Goal: Task Accomplishment & Management: Manage account settings

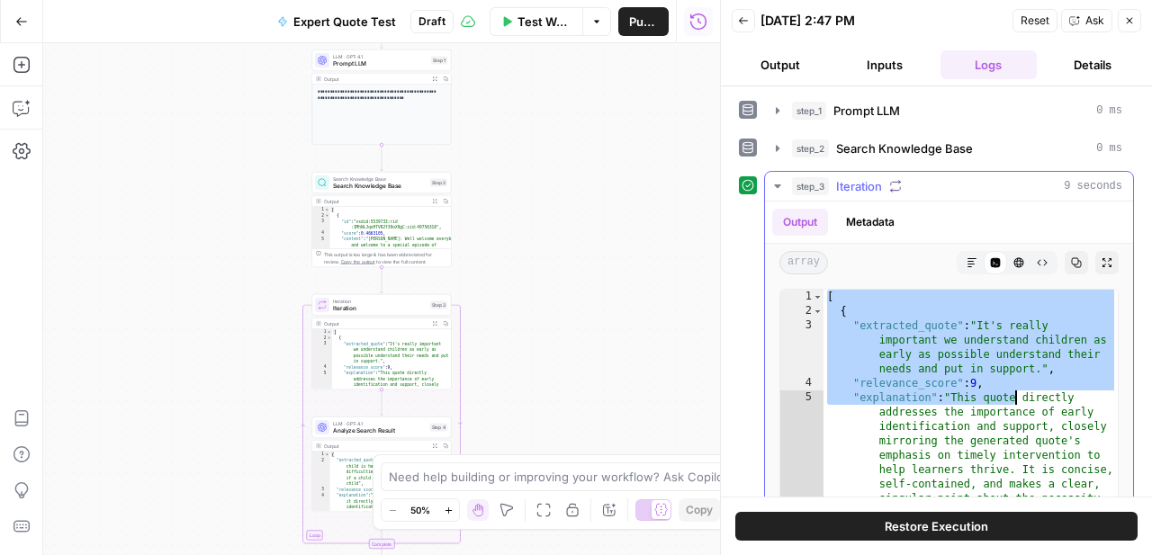
drag, startPoint x: 829, startPoint y: 299, endPoint x: 1017, endPoint y: 394, distance: 210.0
type textarea "**********"
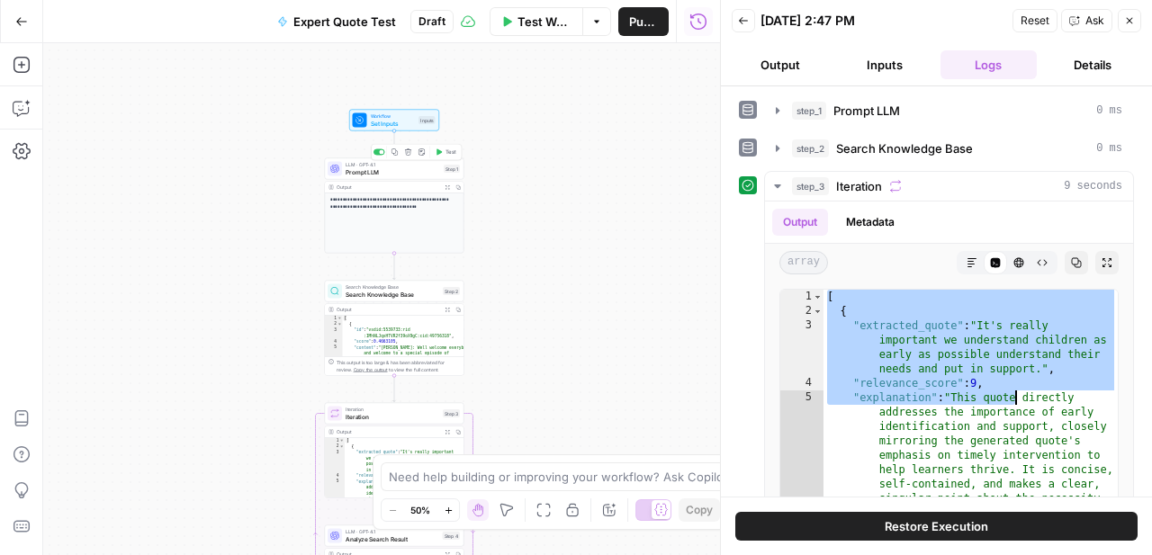
click at [408, 177] on div "LLM · GPT-4.1 Prompt LLM Step 1 Copy step Delete step Add Note Test" at bounding box center [394, 169] width 139 height 22
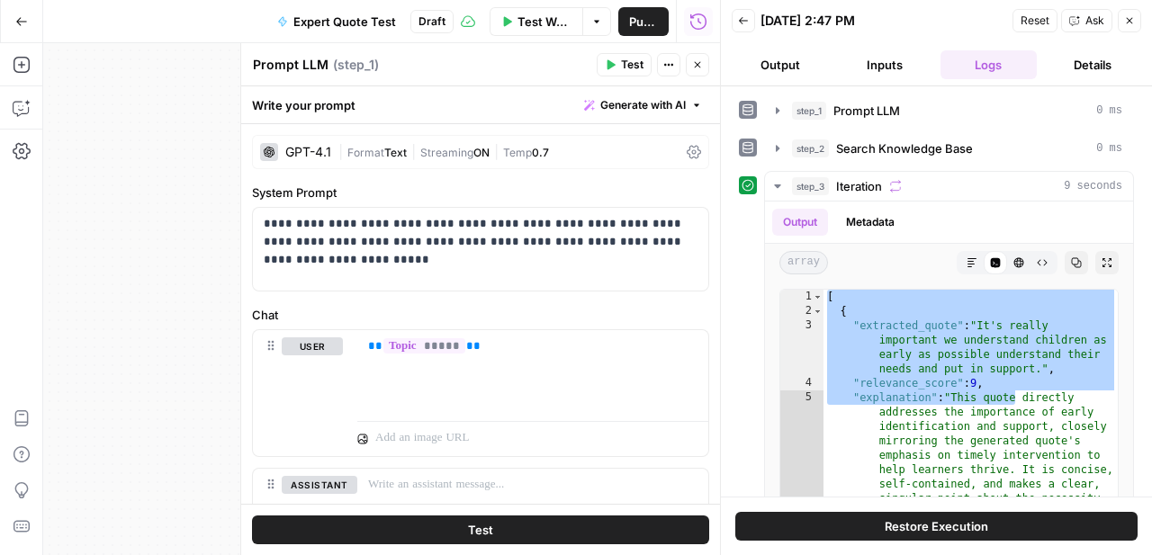
click at [695, 56] on button "Close" at bounding box center [697, 64] width 23 height 23
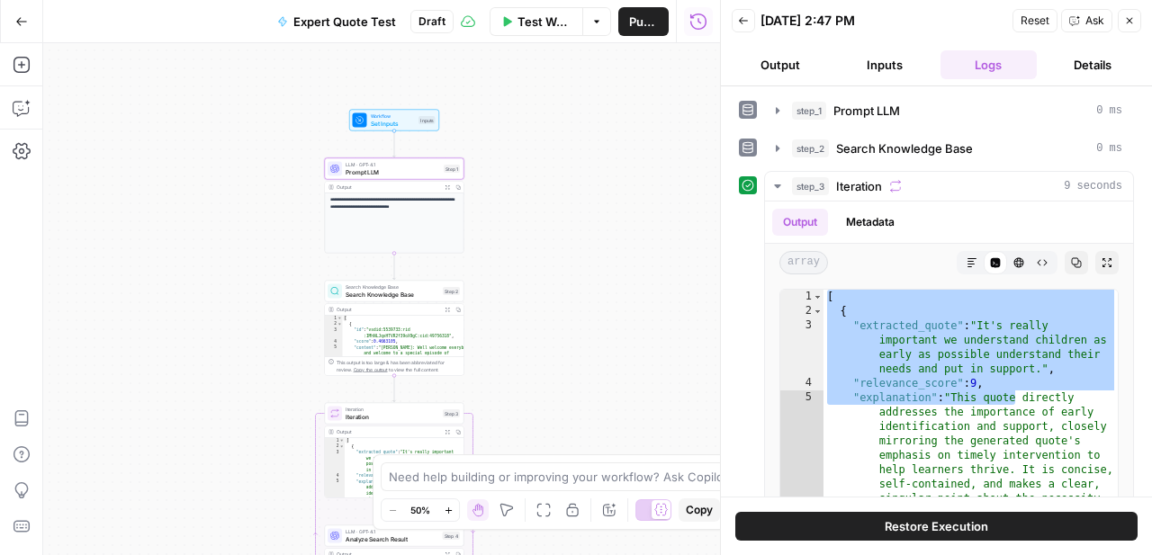
click at [419, 208] on p "**********" at bounding box center [394, 203] width 129 height 13
click at [447, 186] on icon "button" at bounding box center [446, 186] width 5 height 5
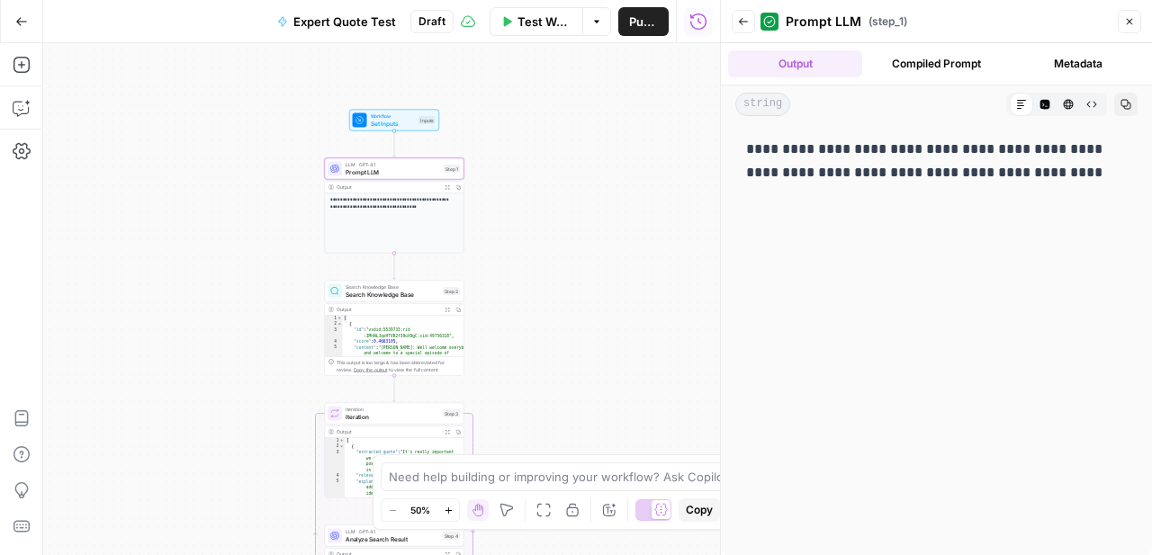
click at [869, 169] on p "**********" at bounding box center [936, 161] width 381 height 47
copy p "**********"
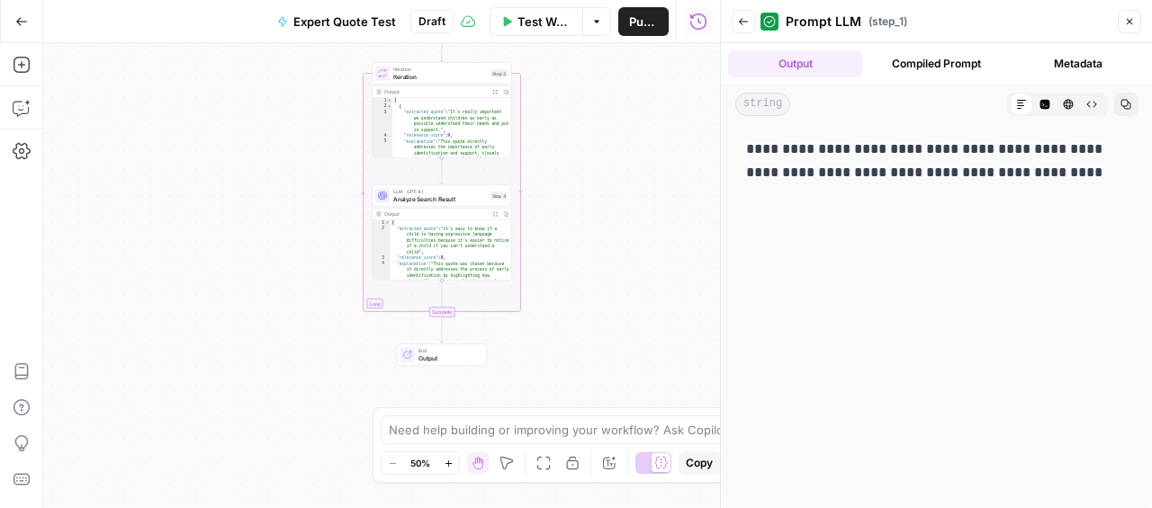
click at [553, 161] on div "**********" at bounding box center [381, 275] width 677 height 465
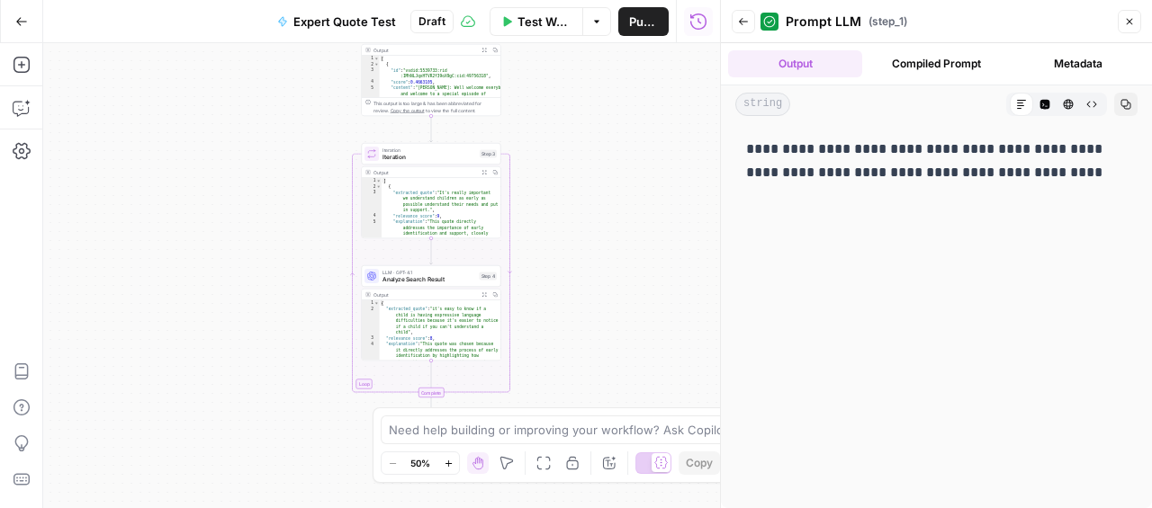
click at [483, 172] on icon "button" at bounding box center [483, 172] width 5 height 5
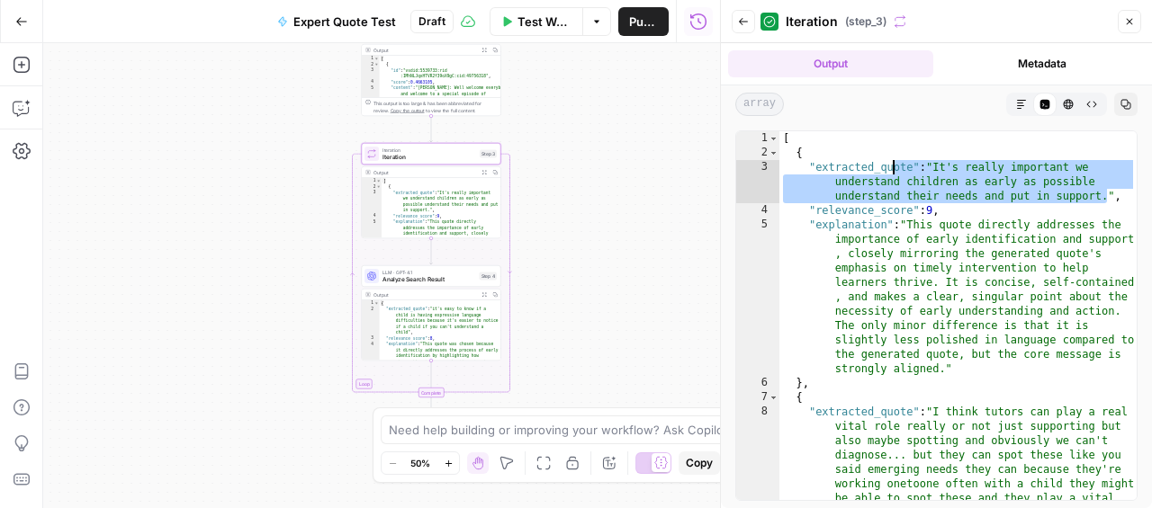
drag, startPoint x: 1107, startPoint y: 201, endPoint x: 898, endPoint y: 165, distance: 212.7
click at [898, 165] on div "[ { "extracted_quote" : "It's really important we understand children as early …" at bounding box center [957, 402] width 357 height 542
click at [970, 219] on div "[ { "extracted_quote" : "It's really important we understand children as early …" at bounding box center [957, 402] width 357 height 542
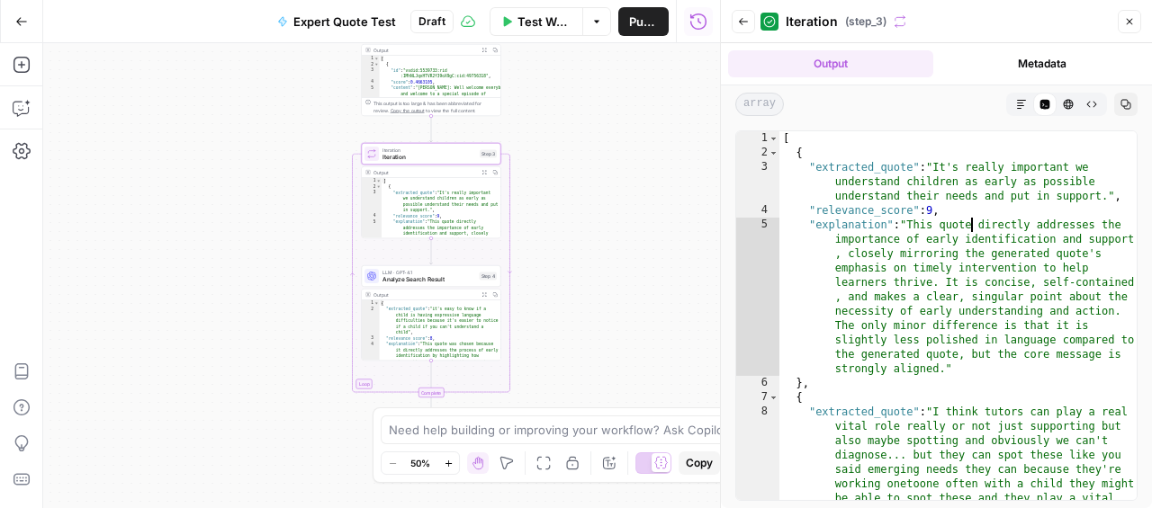
click at [969, 193] on div "[ { "extracted_quote" : "It's really important we understand children as early …" at bounding box center [957, 402] width 357 height 542
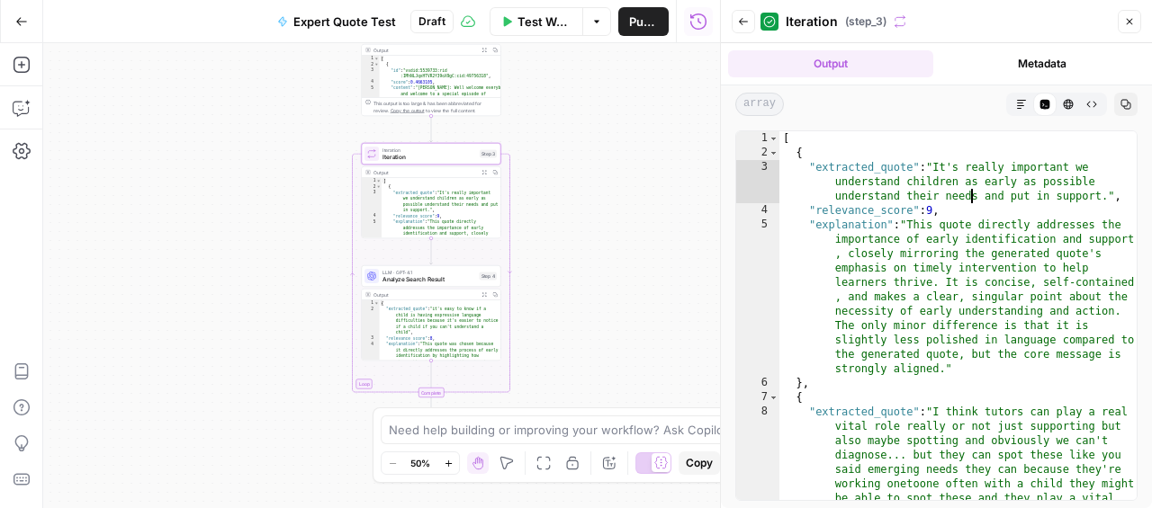
click at [969, 193] on div "[ { "extracted_quote" : "It's really important we understand children as early …" at bounding box center [957, 402] width 357 height 542
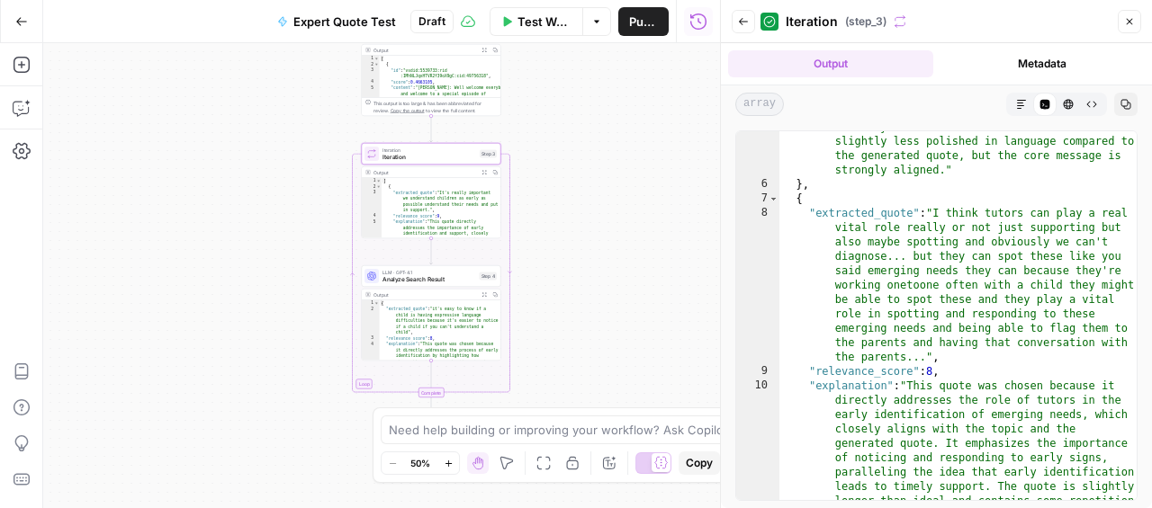
scroll to position [201, 0]
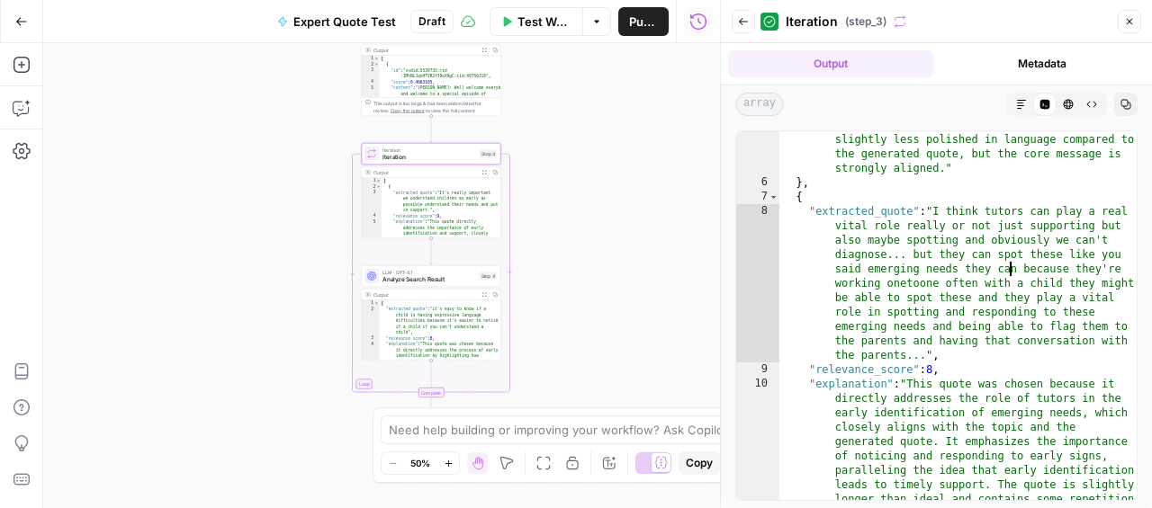
click at [1010, 266] on div ""explanation" : "This quote directly addresses the importance of early identifi…" at bounding box center [957, 360] width 357 height 686
type textarea "**********"
click at [1010, 266] on div ""explanation" : "This quote directly addresses the importance of early identifi…" at bounding box center [957, 360] width 357 height 686
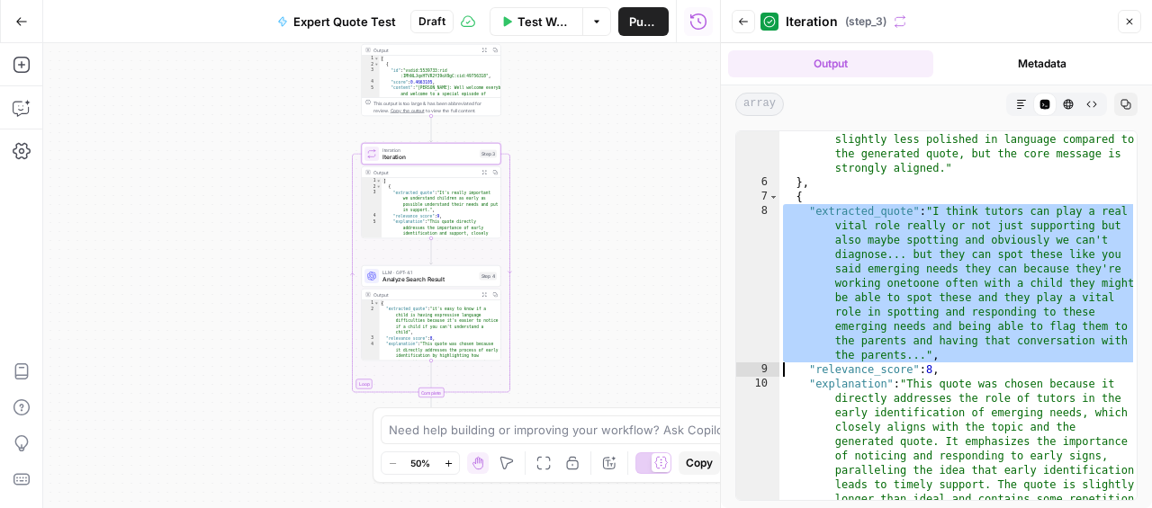
click at [1010, 266] on div ""explanation" : "This quote directly addresses the importance of early identifi…" at bounding box center [957, 360] width 357 height 686
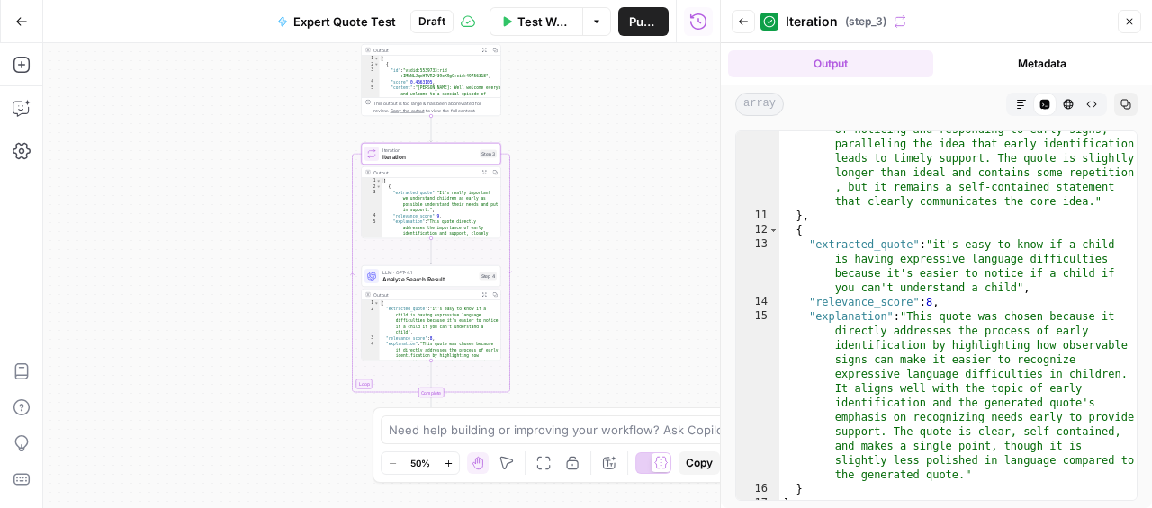
scroll to position [538, 0]
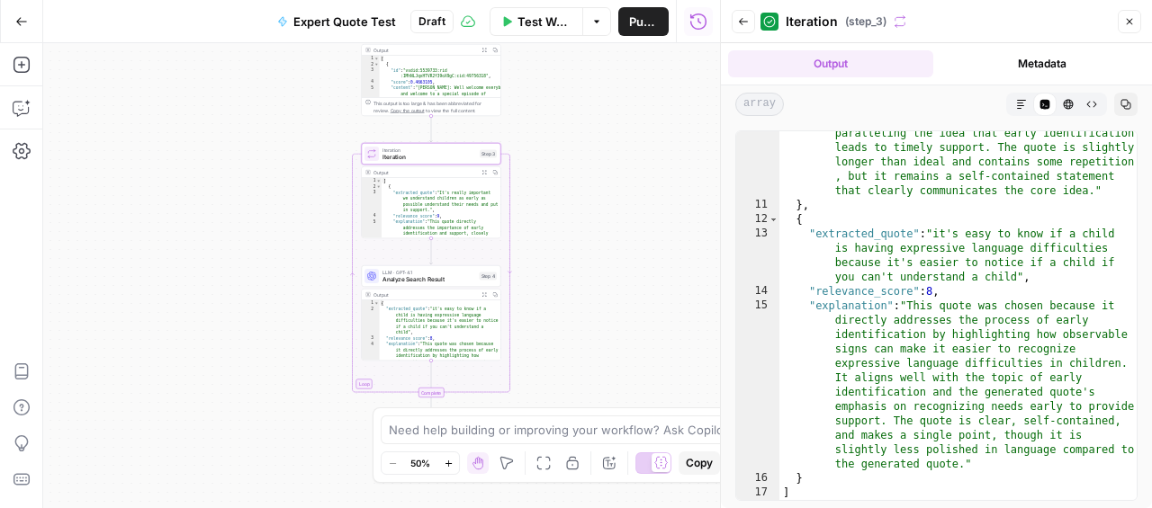
click at [996, 275] on div ""explanation" : "This quote was chosen because it directly addresses the role o…" at bounding box center [957, 311] width 357 height 542
type textarea "**********"
click at [996, 275] on div ""explanation" : "This quote was chosen because it directly addresses the role o…" at bounding box center [957, 311] width 357 height 542
click at [994, 262] on div ""explanation" : "This quote was chosen because it directly addresses the role o…" at bounding box center [957, 311] width 357 height 542
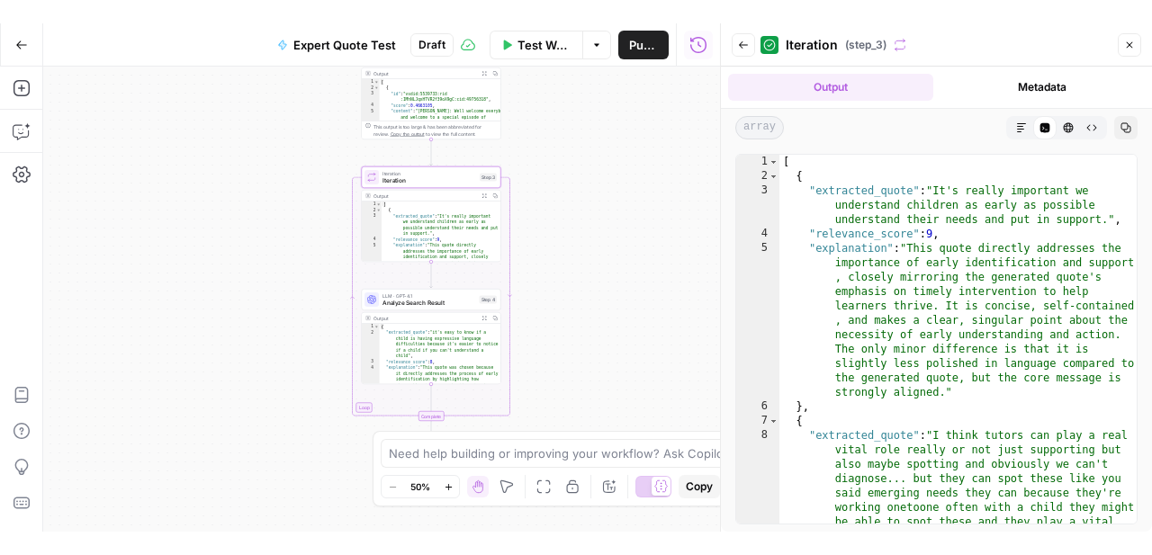
scroll to position [0, 0]
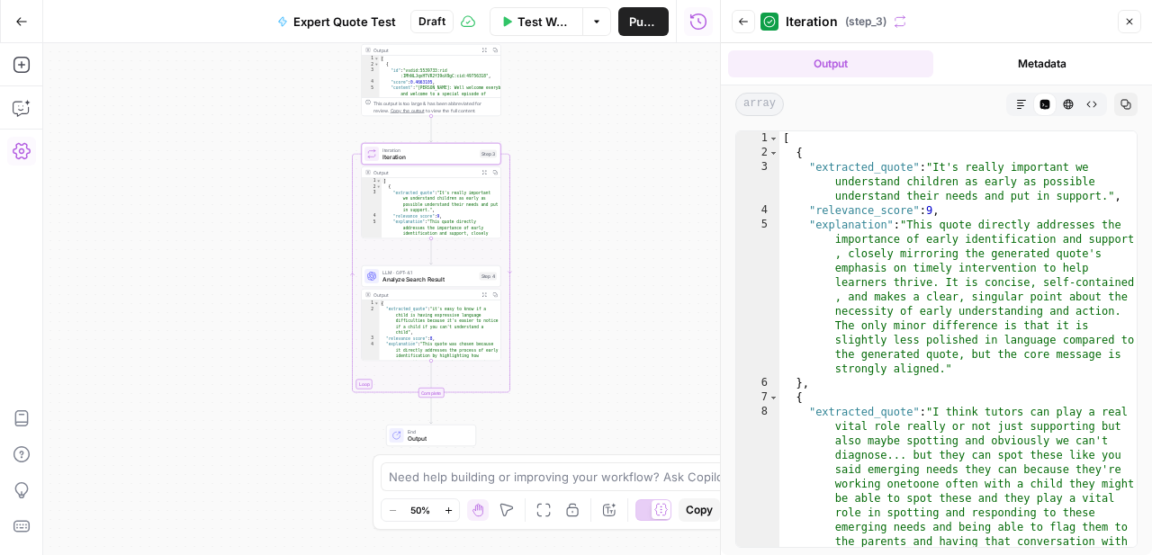
click at [20, 143] on icon "button" at bounding box center [22, 151] width 18 height 18
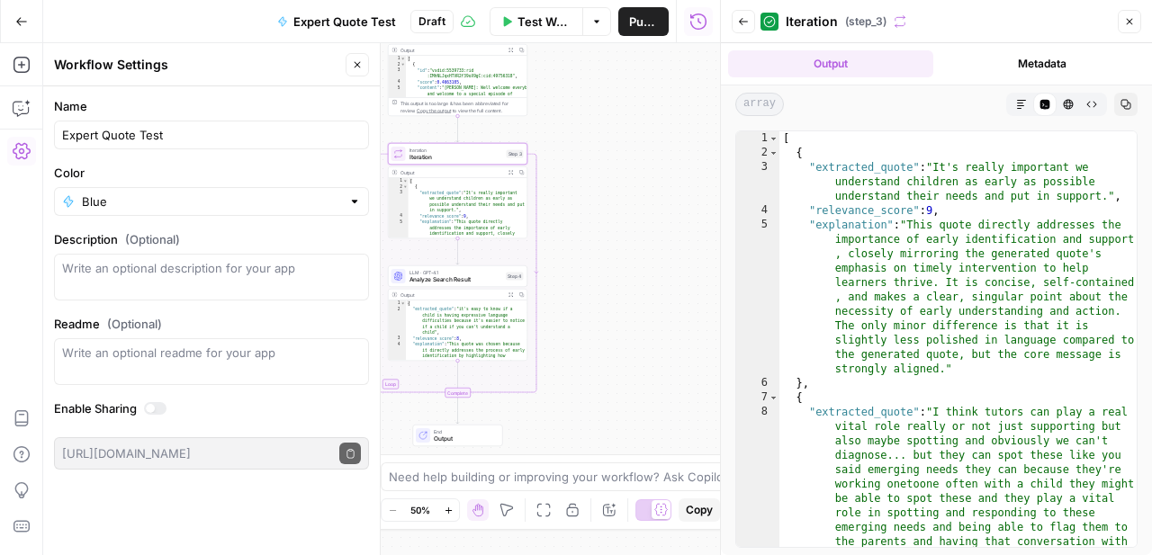
click at [26, 29] on button "Go Back" at bounding box center [21, 21] width 32 height 32
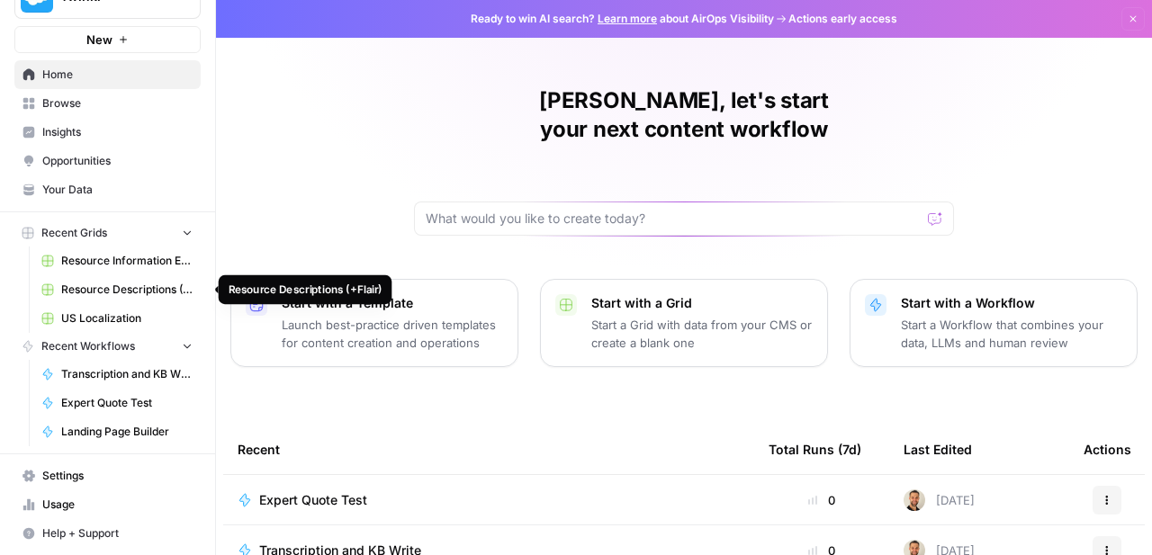
scroll to position [40, 0]
click at [74, 479] on span "Settings" at bounding box center [117, 476] width 150 height 16
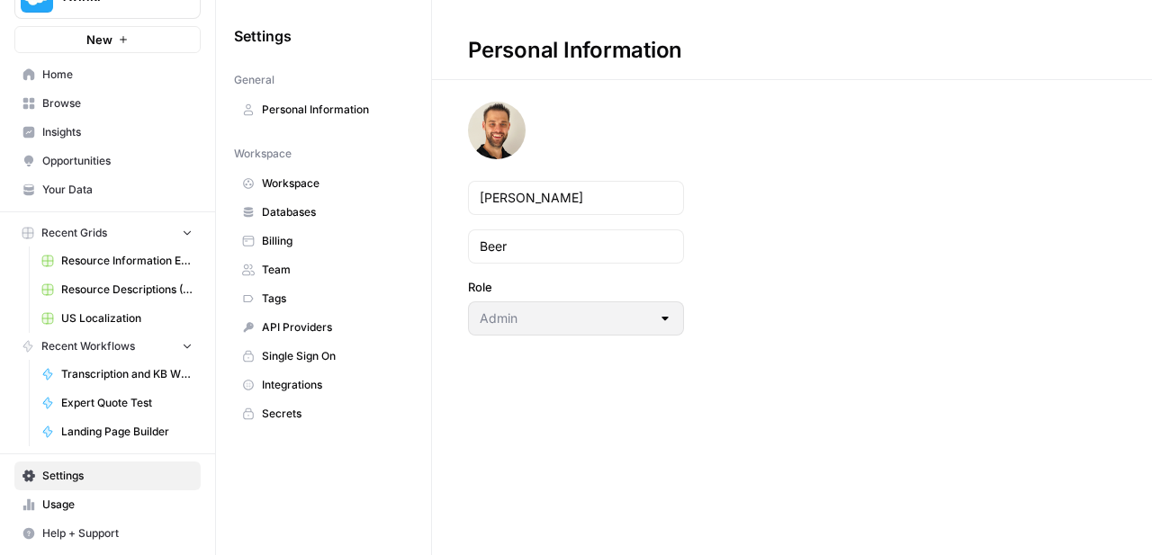
click at [295, 267] on span "Team" at bounding box center [333, 270] width 143 height 16
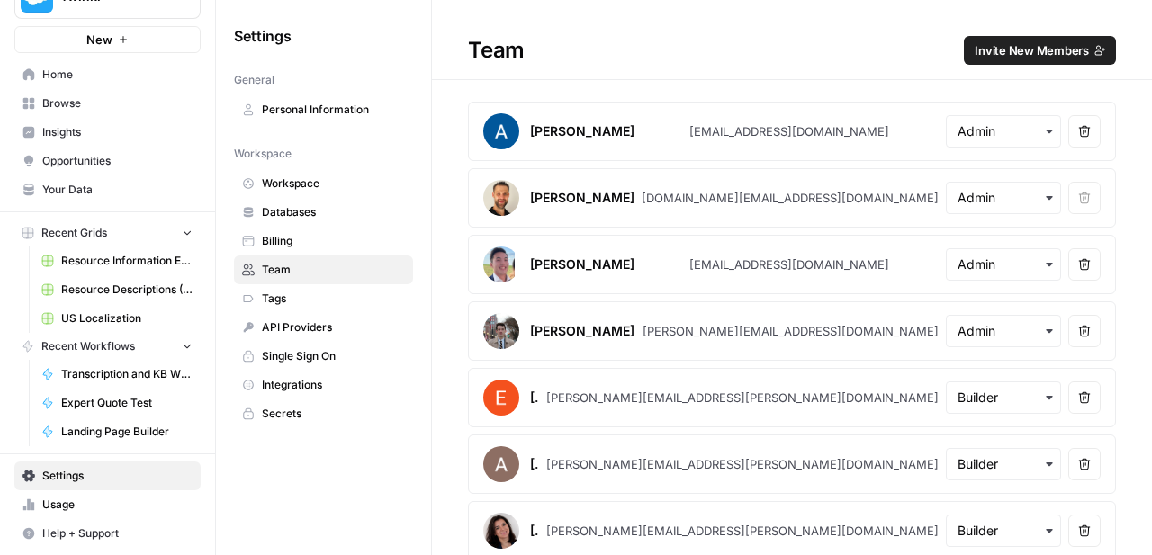
click at [995, 57] on span "Invite New Members" at bounding box center [1031, 50] width 114 height 18
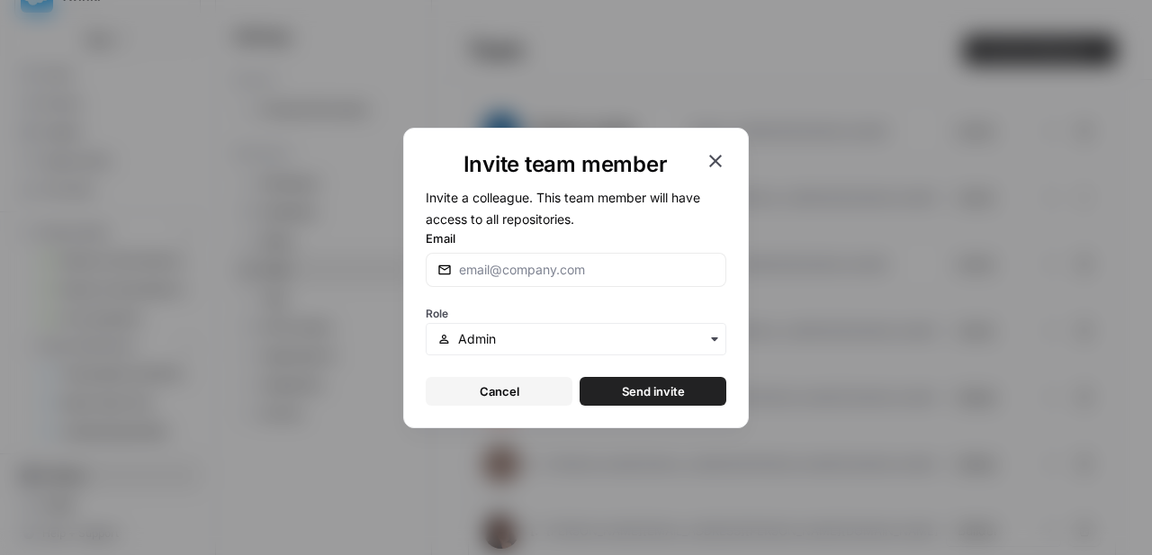
click at [549, 325] on div "button" at bounding box center [576, 339] width 300 height 32
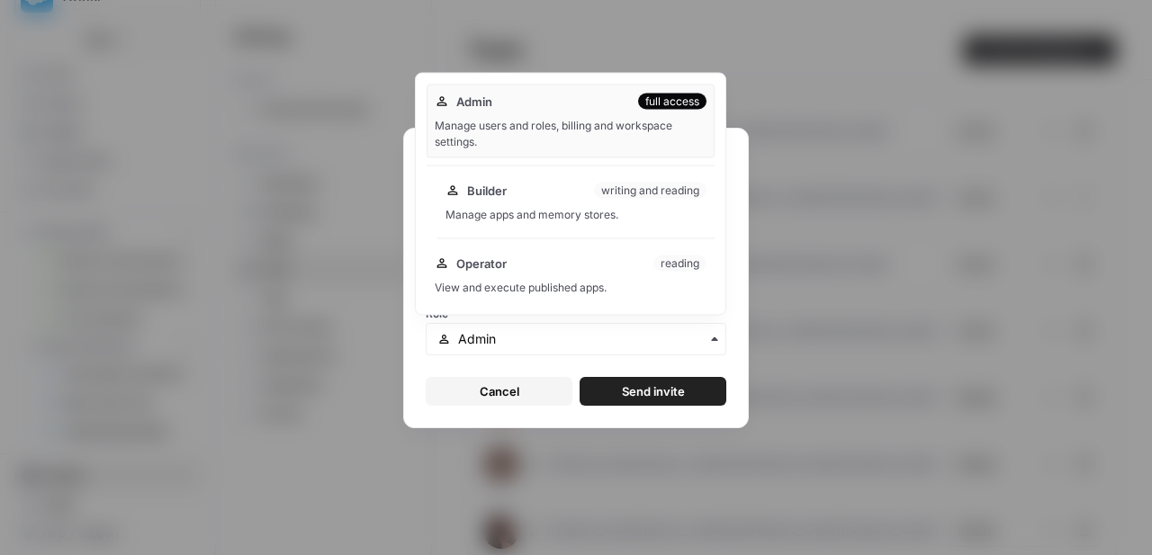
click at [540, 195] on div "Builder writing and reading" at bounding box center [575, 191] width 261 height 18
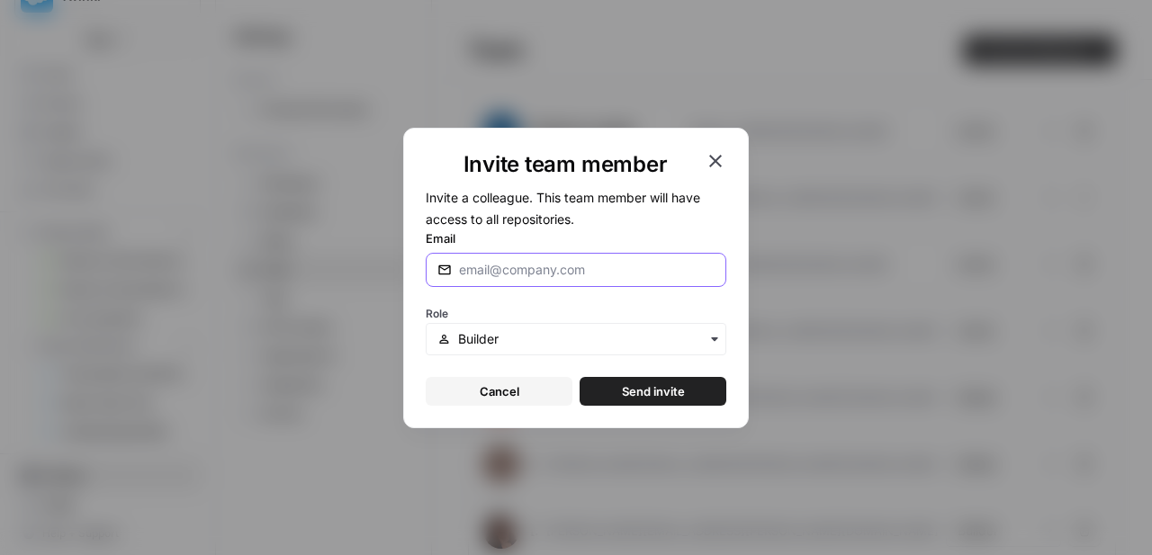
click at [517, 264] on input "Email" at bounding box center [587, 270] width 256 height 18
type input "kevan.holden@twinkl.co.uk"
click at [687, 403] on button "Send invite" at bounding box center [652, 391] width 147 height 29
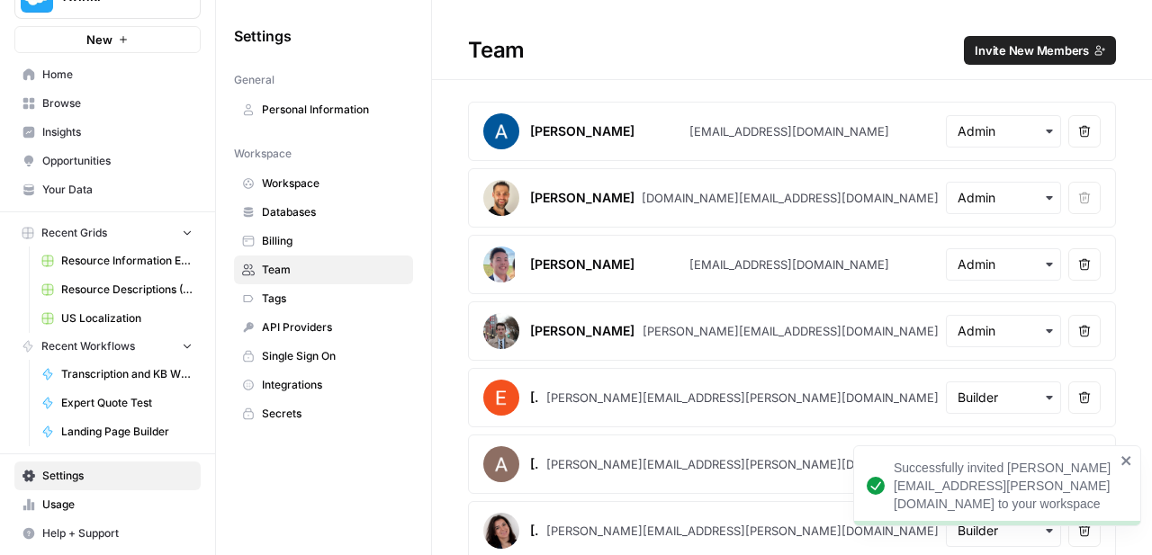
click at [1121, 467] on icon "close" at bounding box center [1126, 460] width 13 height 14
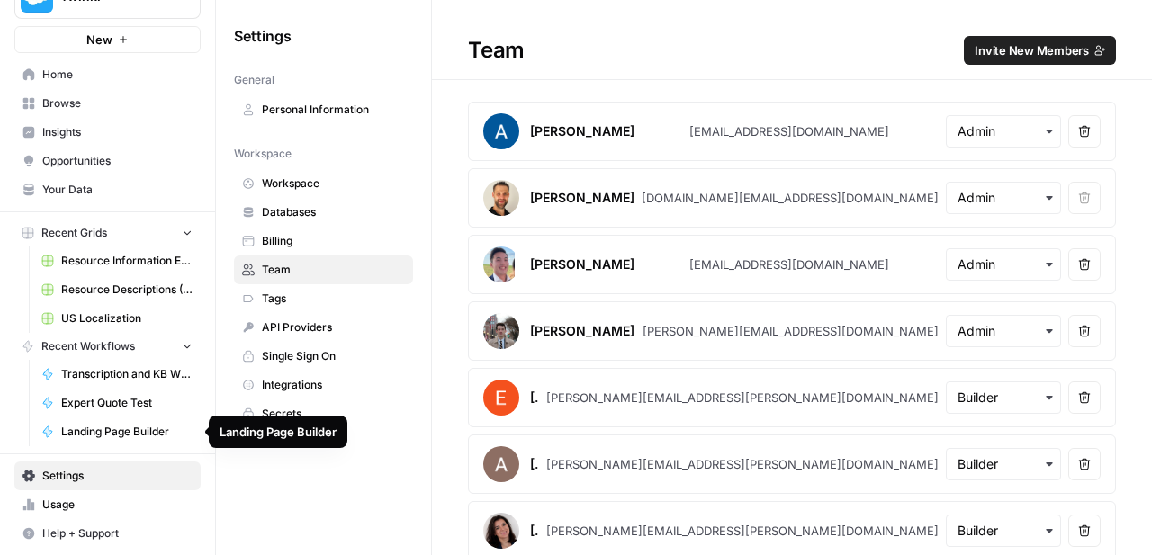
click at [153, 418] on link "Landing Page Builder" at bounding box center [116, 431] width 167 height 29
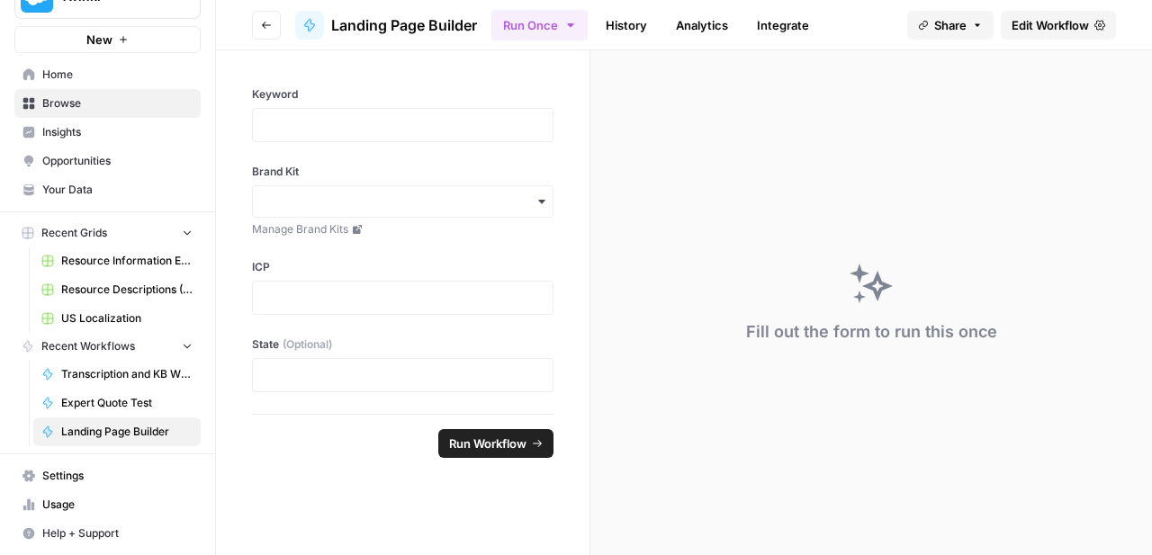
click at [1031, 32] on span "Edit Workflow" at bounding box center [1049, 25] width 77 height 18
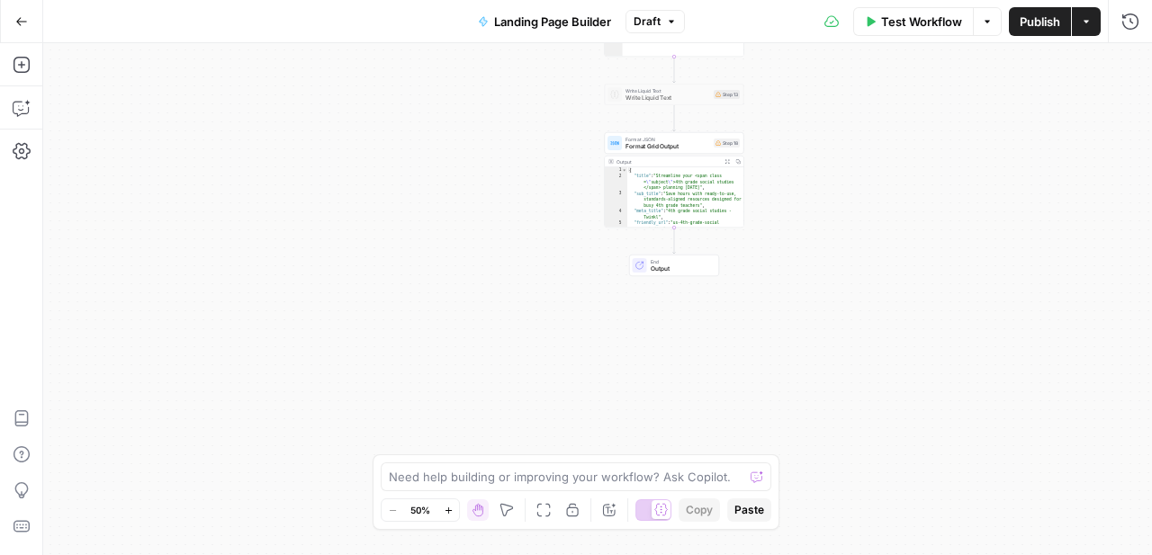
click at [30, 18] on button "Go Back" at bounding box center [21, 21] width 32 height 32
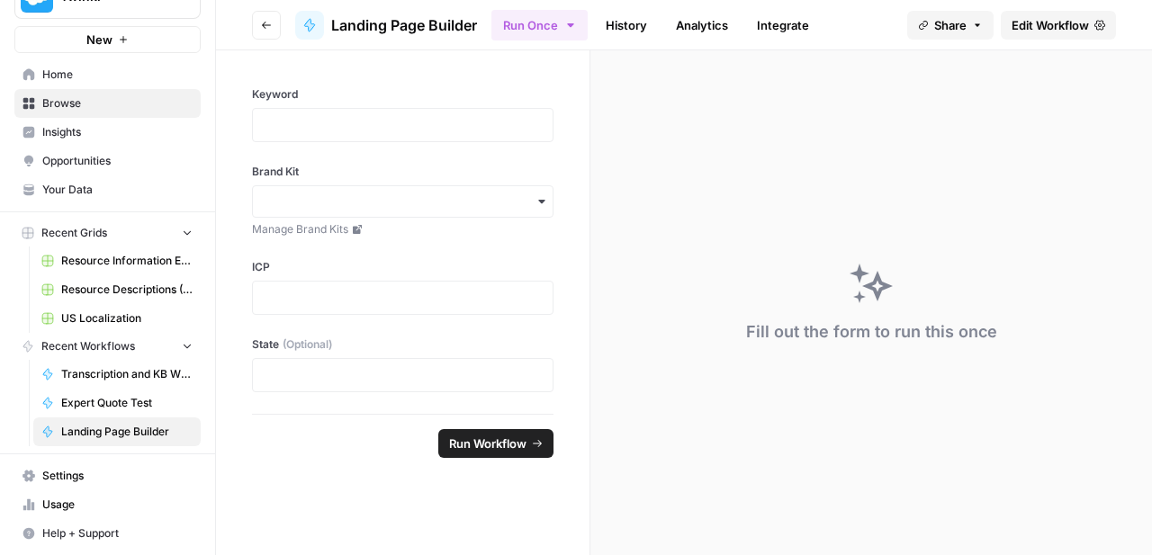
click at [59, 469] on span "Settings" at bounding box center [117, 476] width 150 height 16
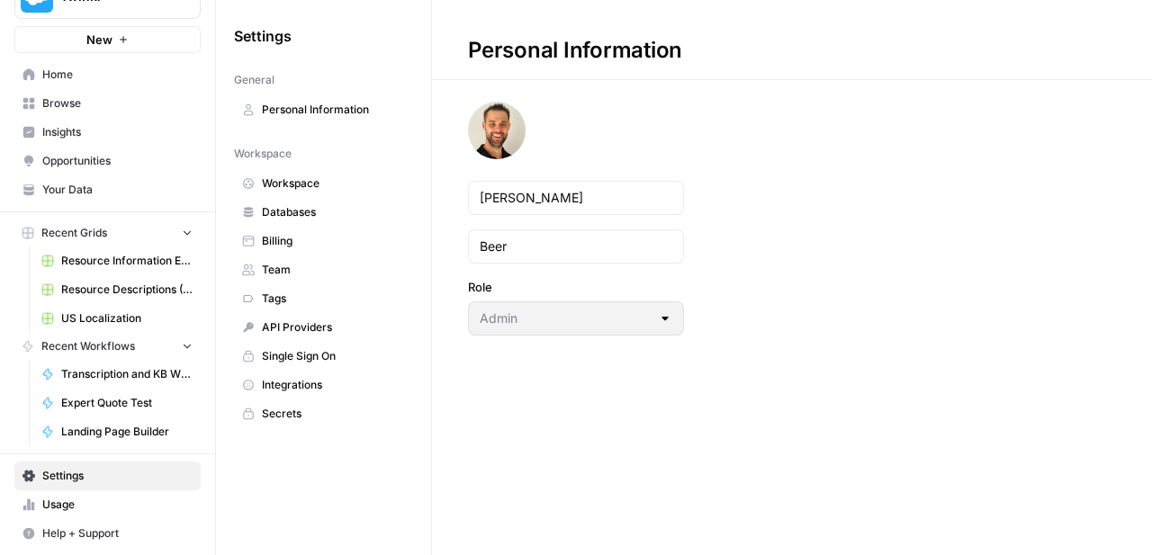
click at [89, 109] on span "Browse" at bounding box center [117, 103] width 150 height 16
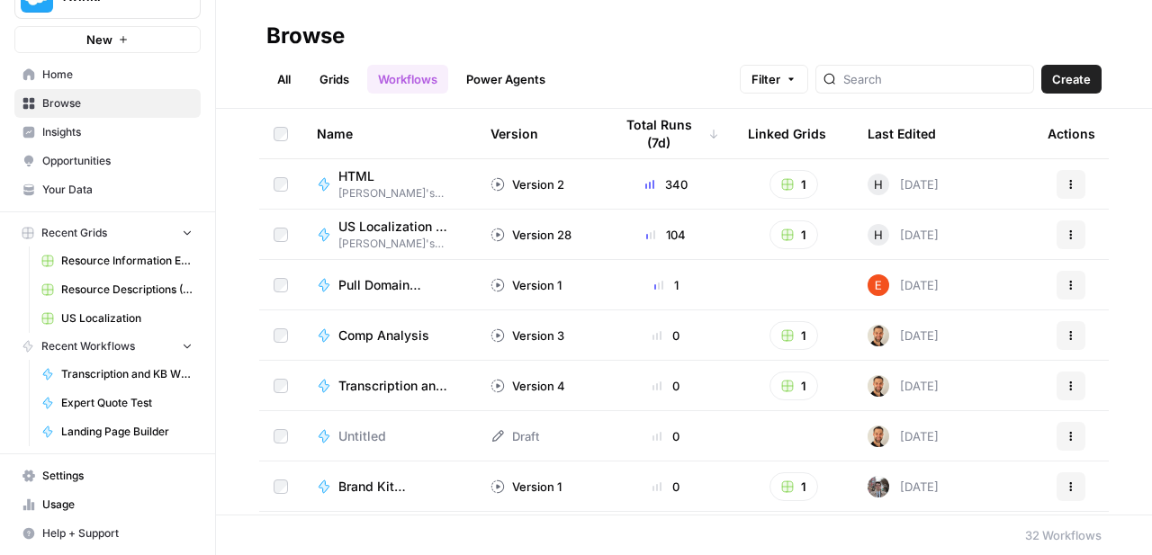
click at [289, 85] on link "All" at bounding box center [283, 79] width 35 height 29
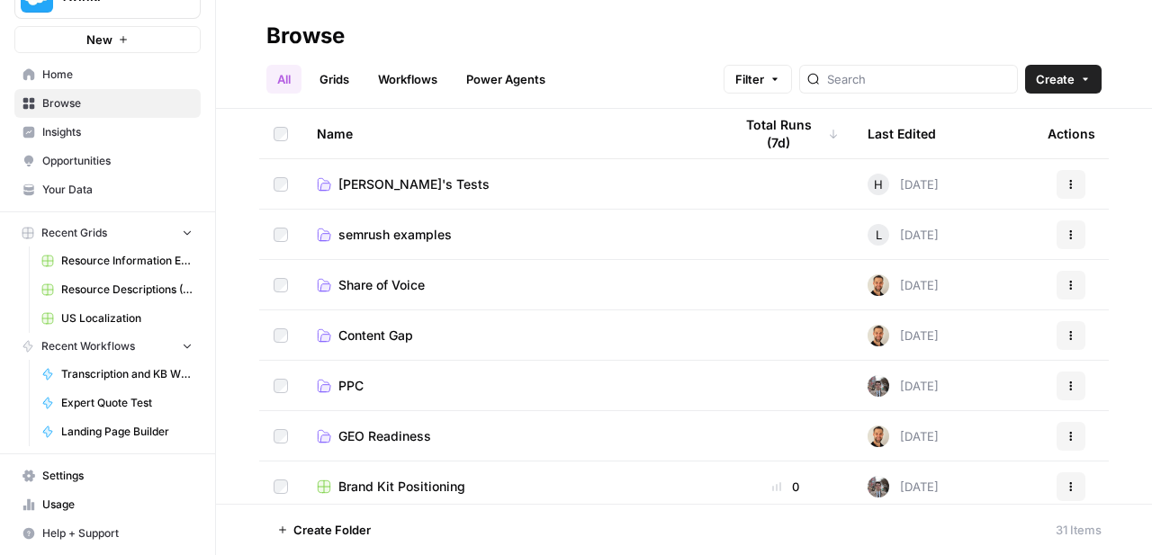
click at [414, 233] on span "semrush examples" at bounding box center [394, 235] width 113 height 18
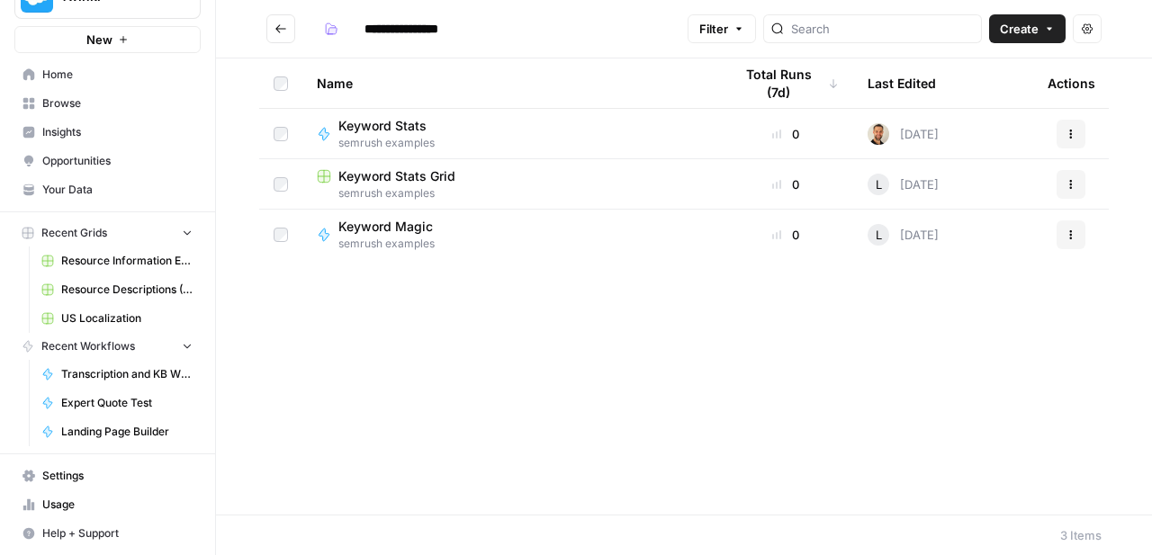
click at [395, 121] on span "Keyword Stats" at bounding box center [382, 126] width 88 height 18
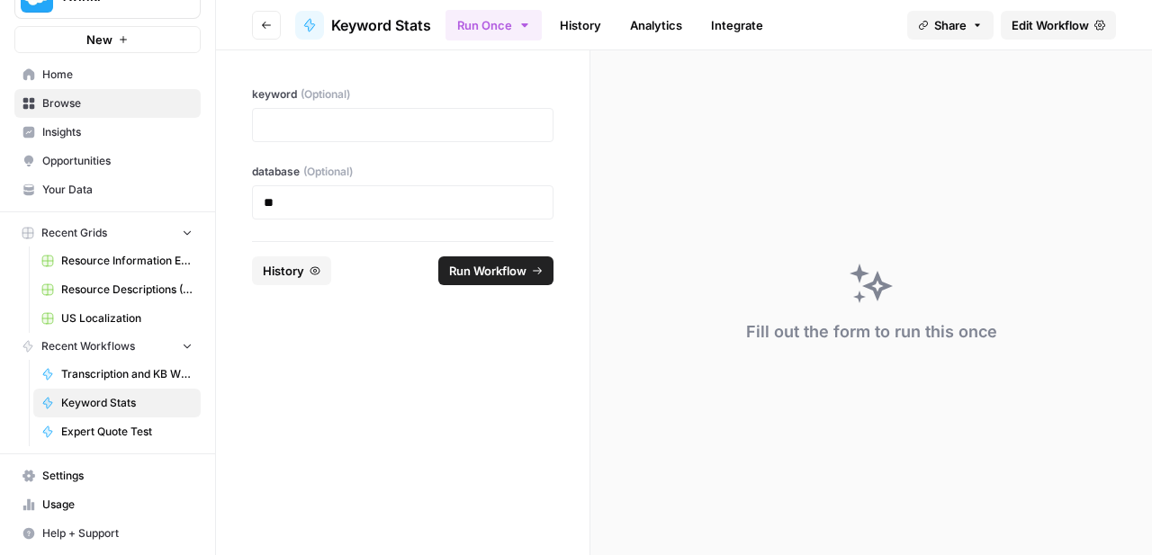
click at [1029, 22] on span "Edit Workflow" at bounding box center [1049, 25] width 77 height 18
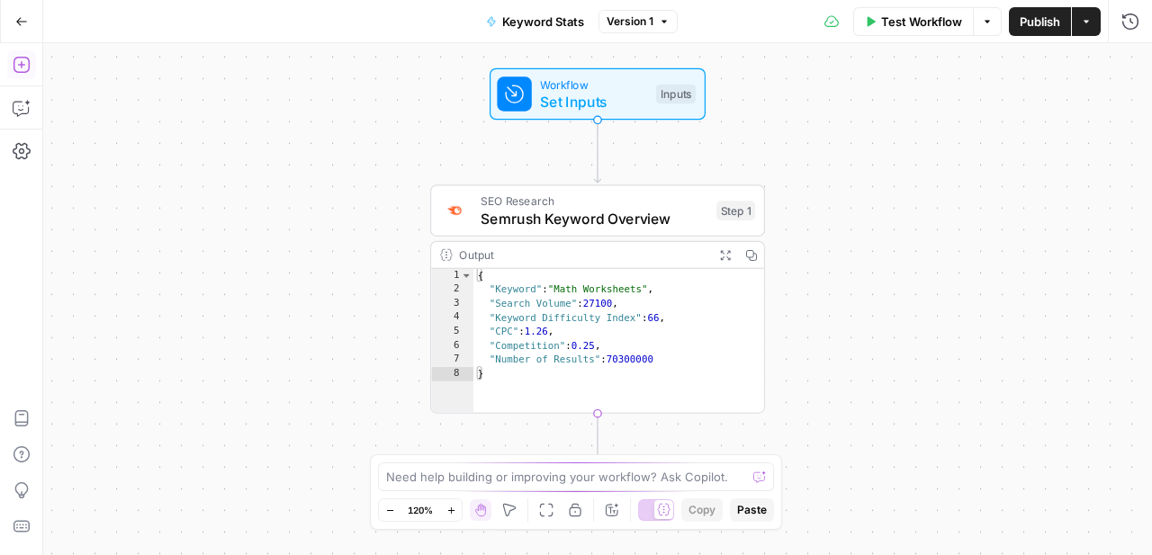
click at [22, 67] on icon "button" at bounding box center [22, 65] width 18 height 18
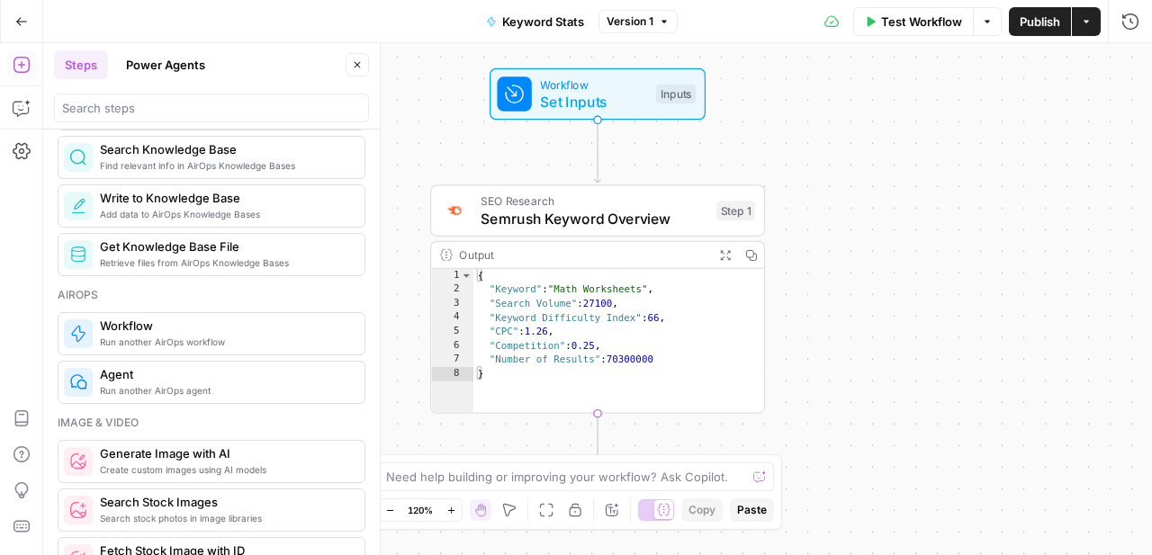
scroll to position [928, 0]
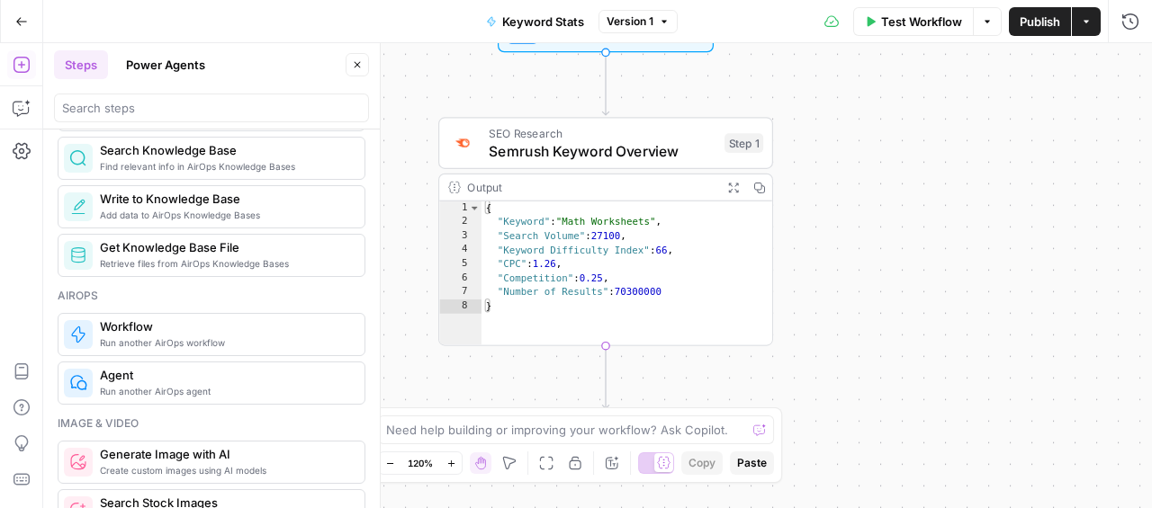
click at [388, 463] on icon "button" at bounding box center [389, 463] width 6 height 1
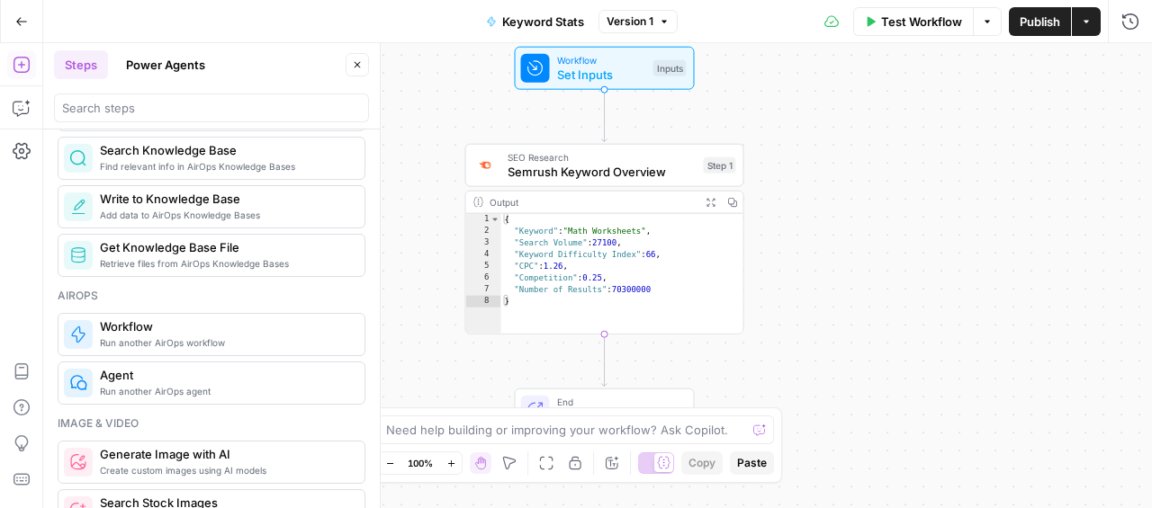
click at [388, 463] on icon "button" at bounding box center [389, 463] width 6 height 1
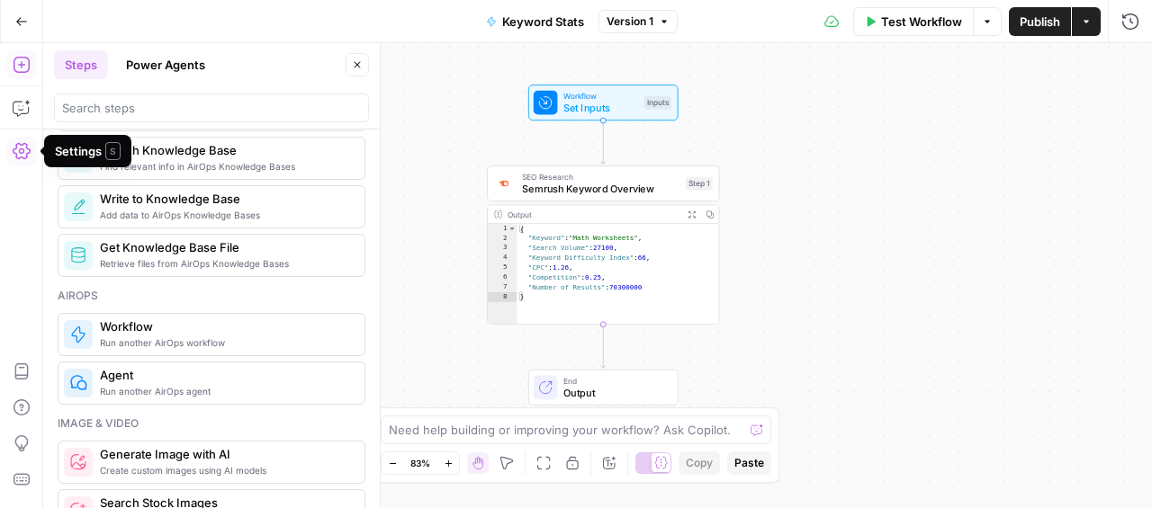
click at [26, 140] on button "Settings" at bounding box center [21, 151] width 29 height 29
